Goal: Obtain resource: Download file/media

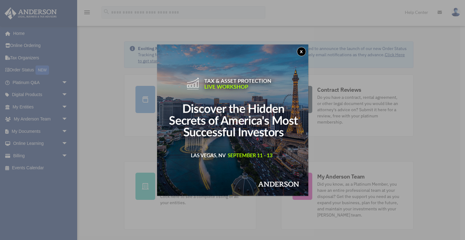
click at [303, 50] on button "x" at bounding box center [301, 51] width 9 height 9
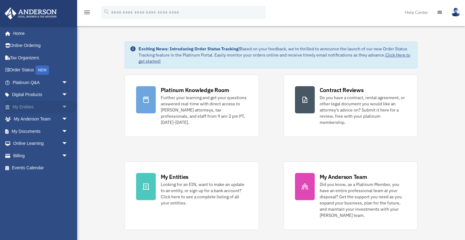
click at [62, 108] on span "arrow_drop_down" at bounding box center [68, 107] width 12 height 13
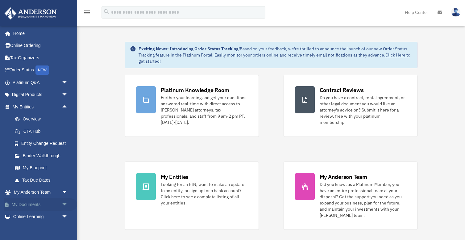
click at [48, 202] on link "My Documents arrow_drop_down" at bounding box center [40, 204] width 73 height 12
click at [65, 203] on span "arrow_drop_down" at bounding box center [68, 204] width 12 height 13
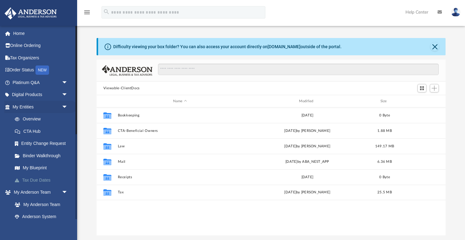
scroll to position [140, 349]
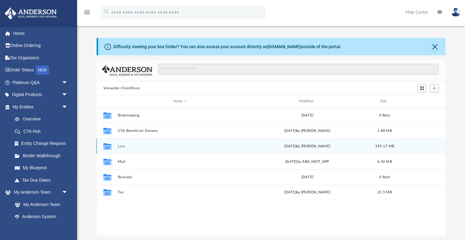
click at [119, 147] on button "Law" at bounding box center [179, 146] width 125 height 4
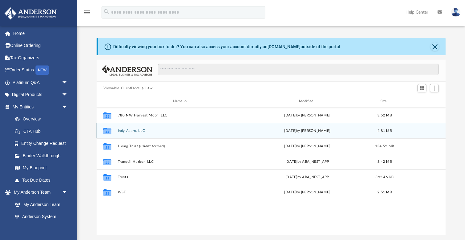
click at [138, 130] on button "Indy Acorn, LLC" at bounding box center [179, 131] width 125 height 4
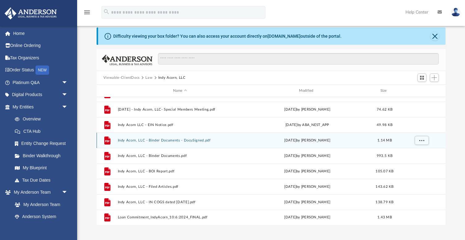
scroll to position [15, 0]
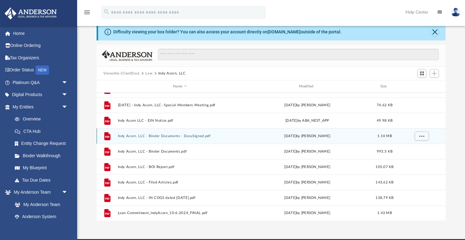
click at [190, 136] on button "Indy Acorn, LLC - Binder Documents - DocuSigned.pdf" at bounding box center [179, 136] width 125 height 4
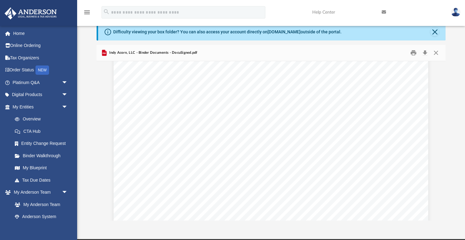
scroll to position [2533, 0]
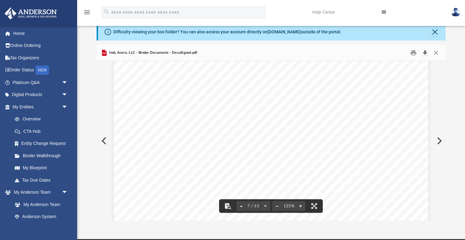
click at [426, 53] on button "Download" at bounding box center [424, 53] width 11 height 10
click at [438, 50] on button "Close" at bounding box center [435, 53] width 11 height 10
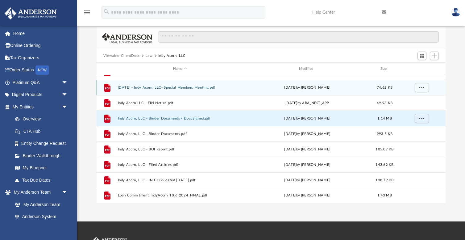
scroll to position [47, 0]
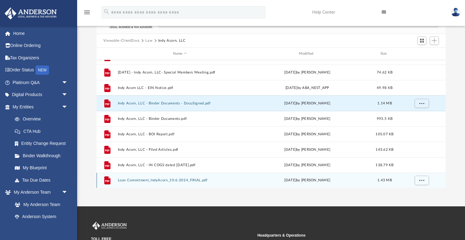
click at [170, 182] on div "File Loan Commitment_IndyAcorn_10:6:2024_FINAL.pdf Wed Oct 30 2024 by Helen Jia…" at bounding box center [271, 179] width 349 height 15
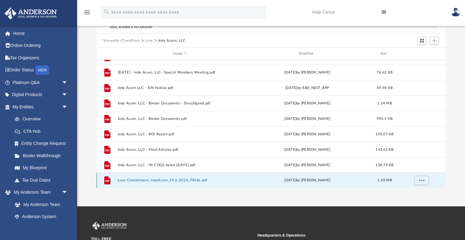
click at [175, 180] on button "Loan Commitment_IndyAcorn_10:6:2024_FINAL.pdf" at bounding box center [179, 180] width 125 height 4
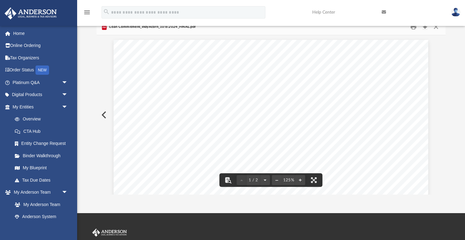
scroll to position [0, 0]
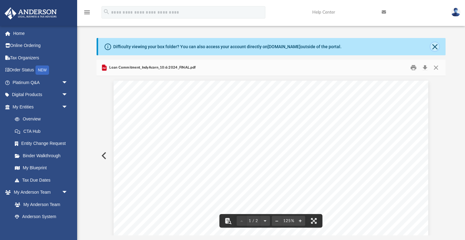
click at [438, 47] on button "Close" at bounding box center [434, 46] width 9 height 9
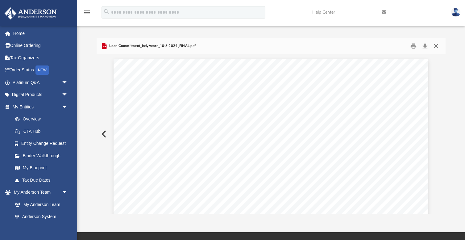
click at [434, 45] on button "Close" at bounding box center [435, 46] width 11 height 10
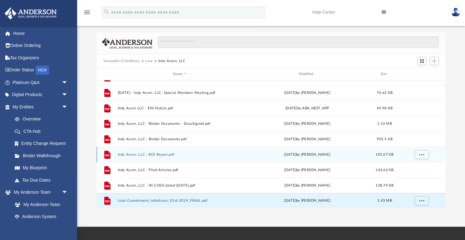
scroll to position [6, 0]
